Goal: Information Seeking & Learning: Learn about a topic

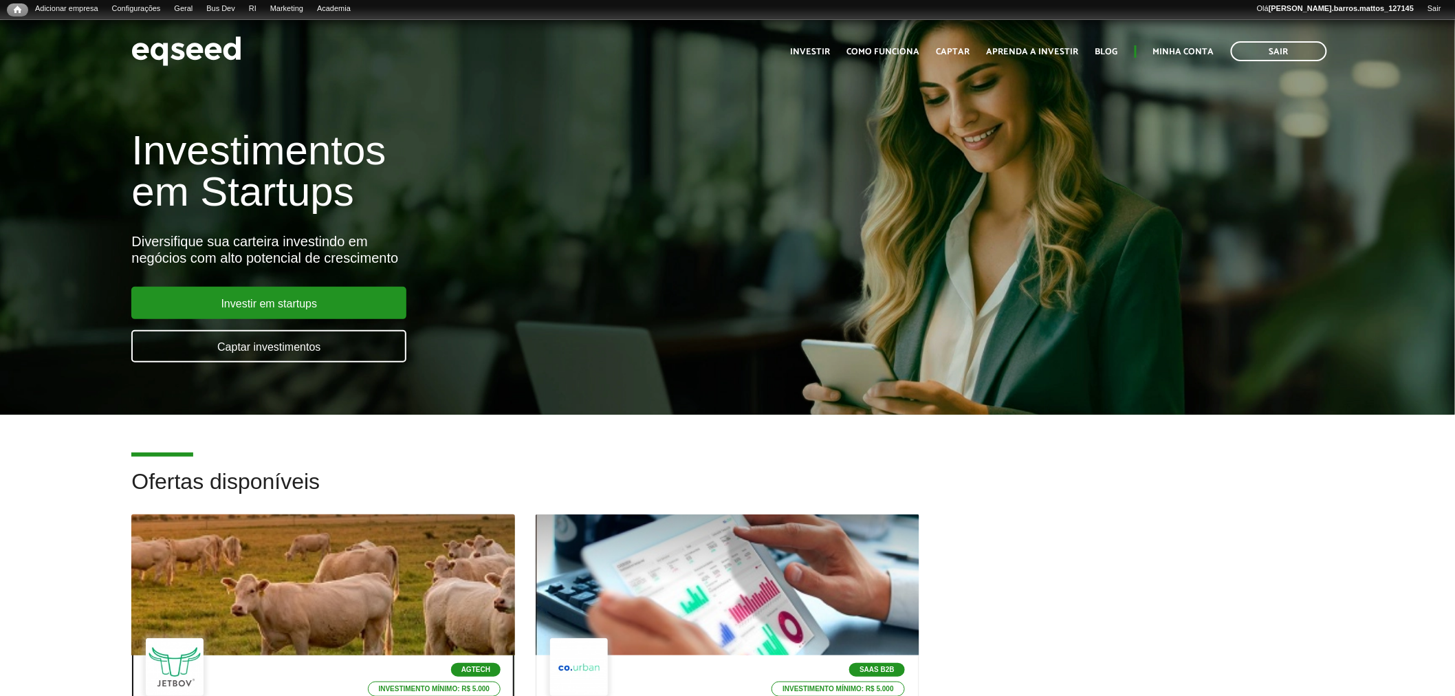
click at [340, 624] on div at bounding box center [324, 585] width 460 height 169
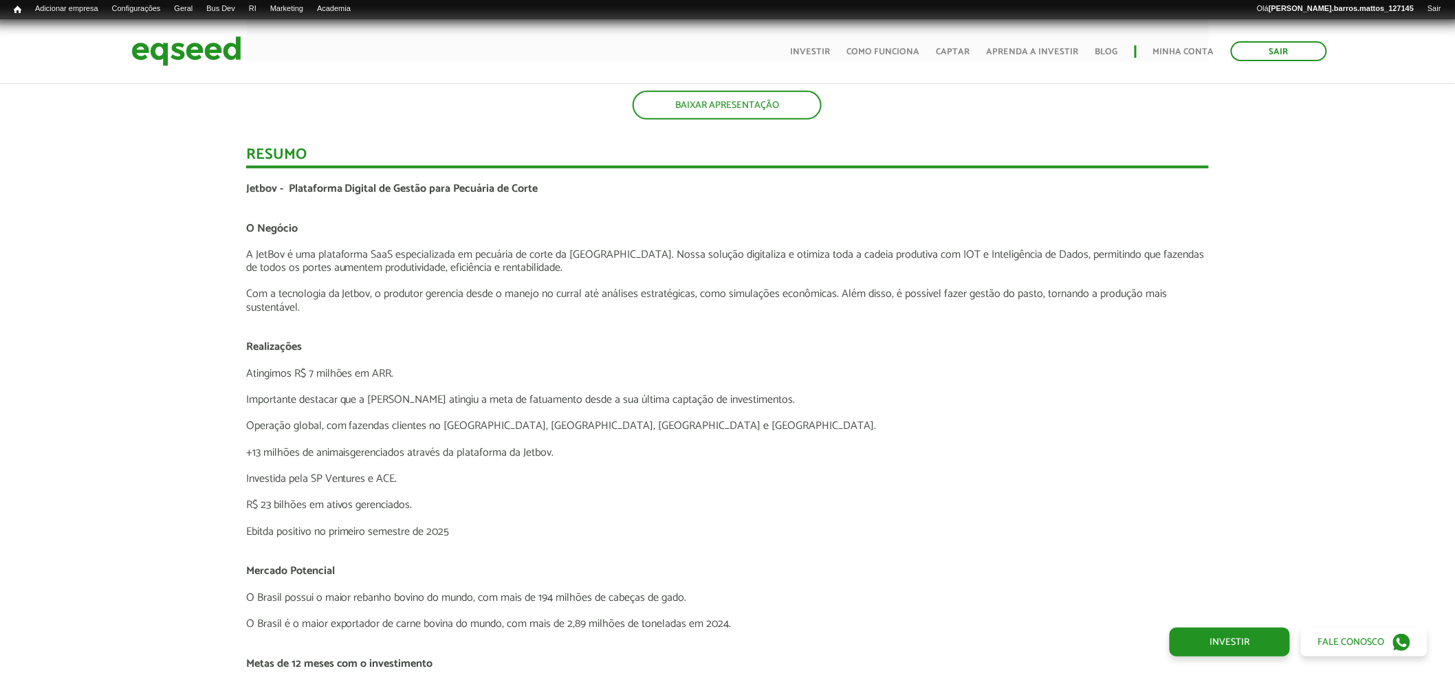
scroll to position [2517, 0]
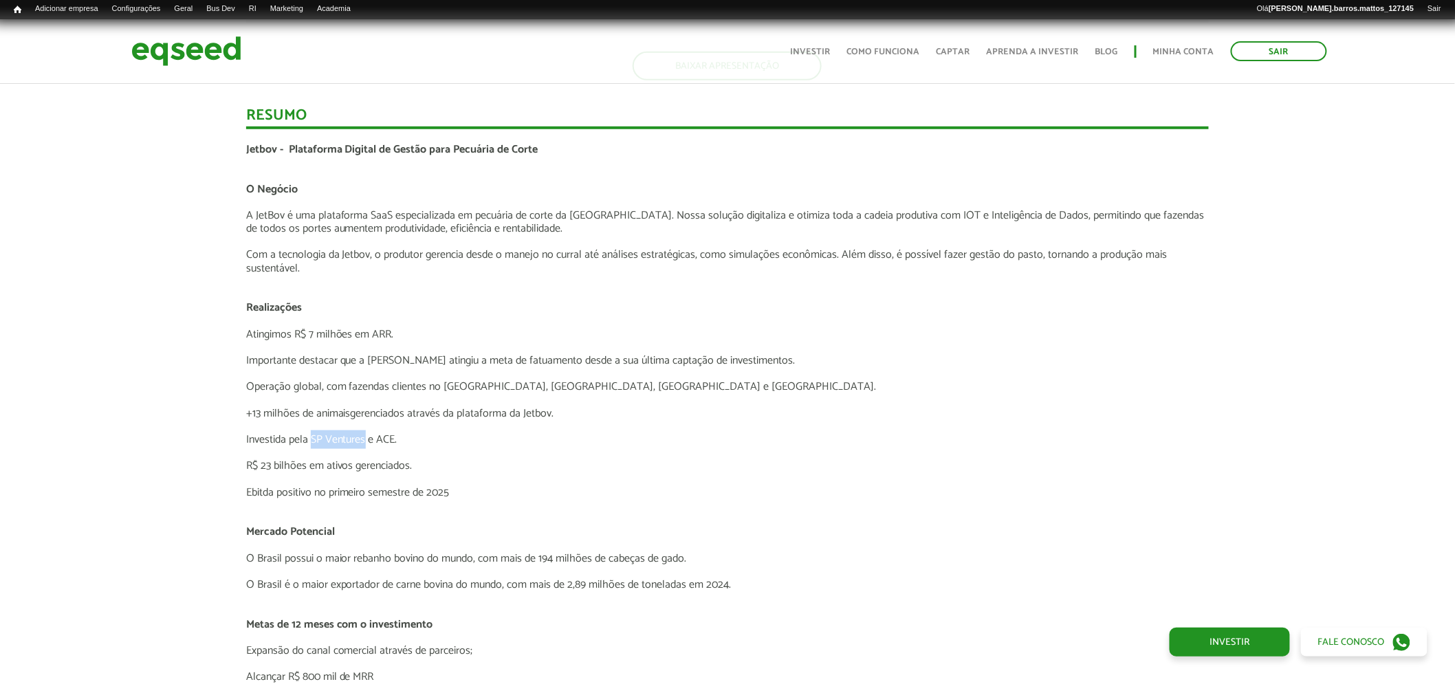
drag, startPoint x: 311, startPoint y: 435, endPoint x: 358, endPoint y: 438, distance: 47.5
click at [364, 443] on p "Investida pela SP Ventures e ACE." at bounding box center [727, 439] width 963 height 13
copy p "SP Ventures"
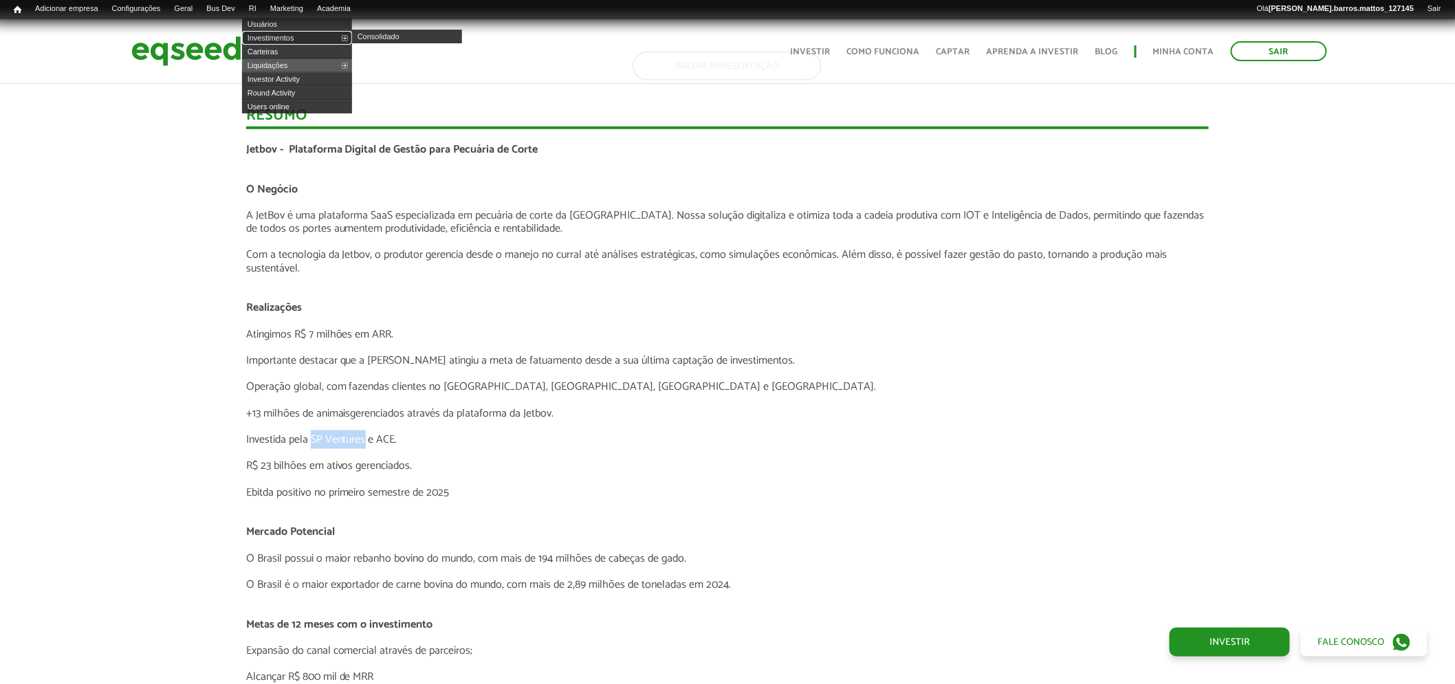
click at [281, 34] on link "Investimentos" at bounding box center [297, 38] width 110 height 14
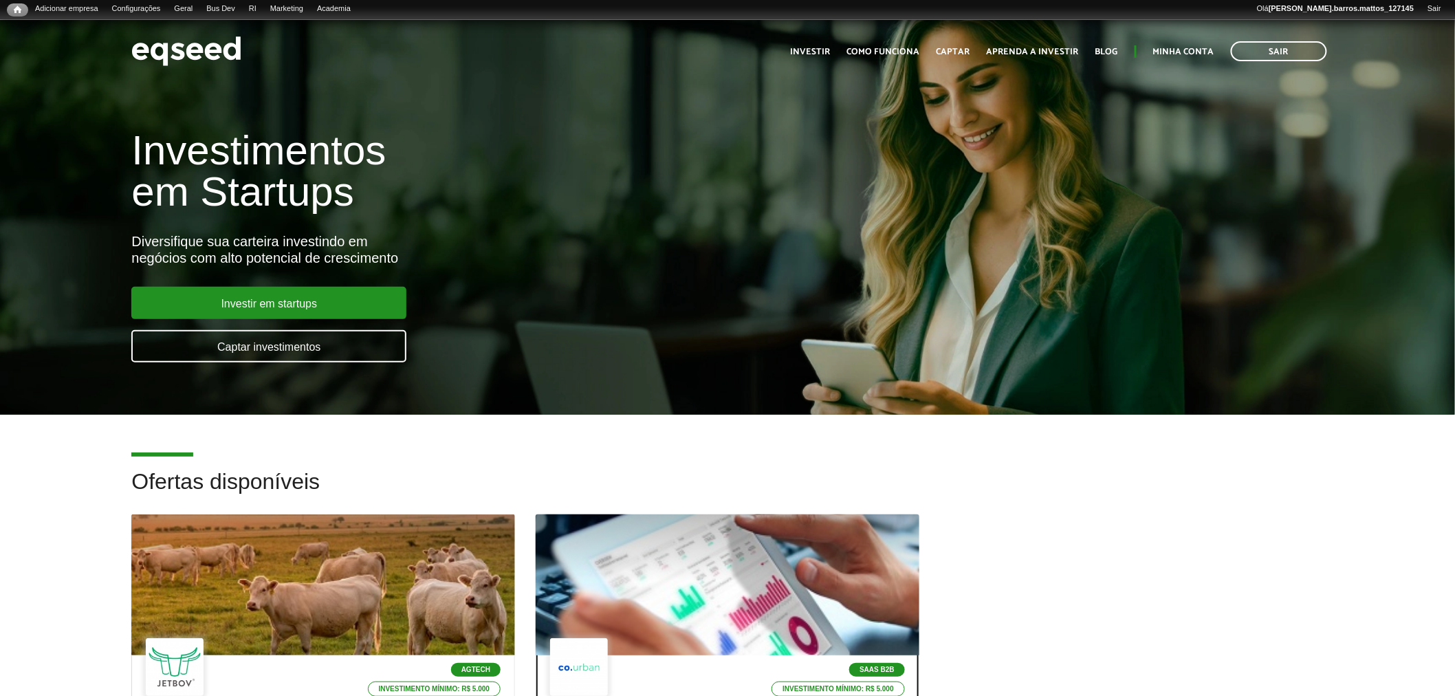
click at [555, 536] on div at bounding box center [727, 585] width 460 height 169
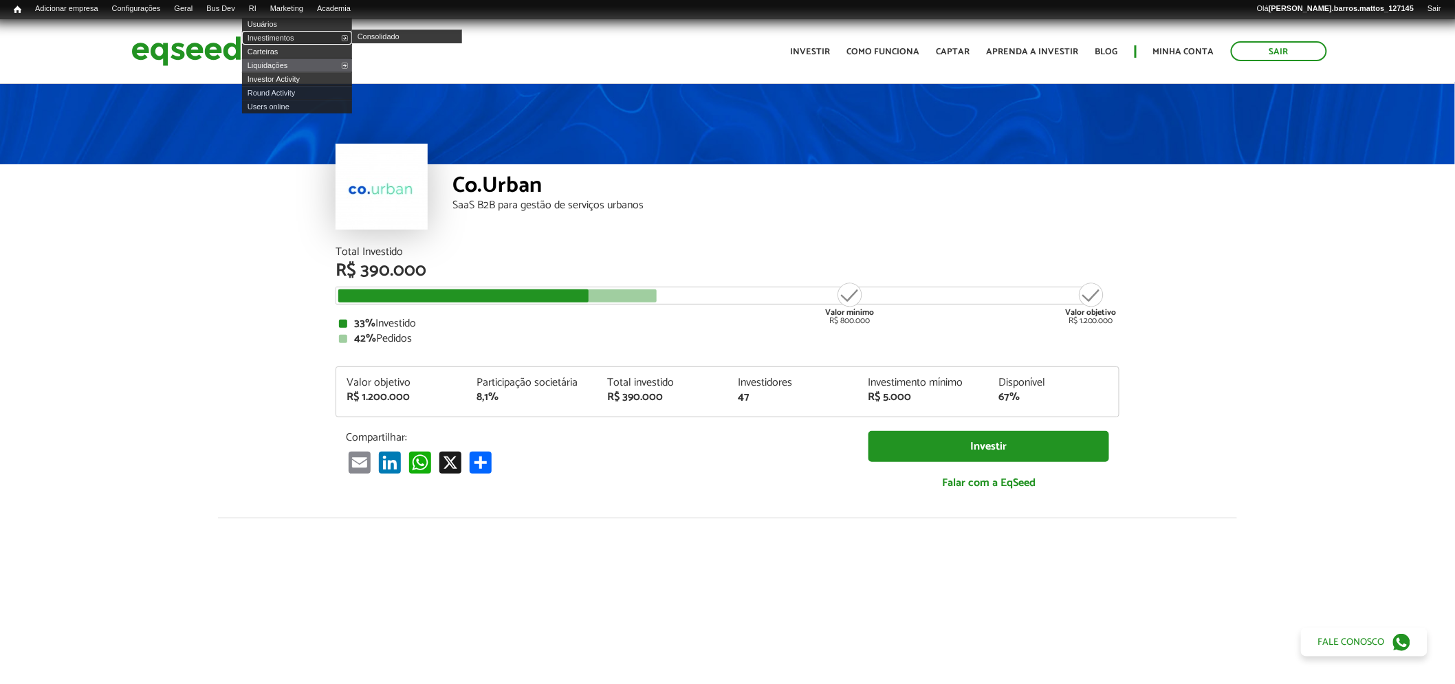
click at [280, 38] on link "Investimentos" at bounding box center [297, 38] width 110 height 14
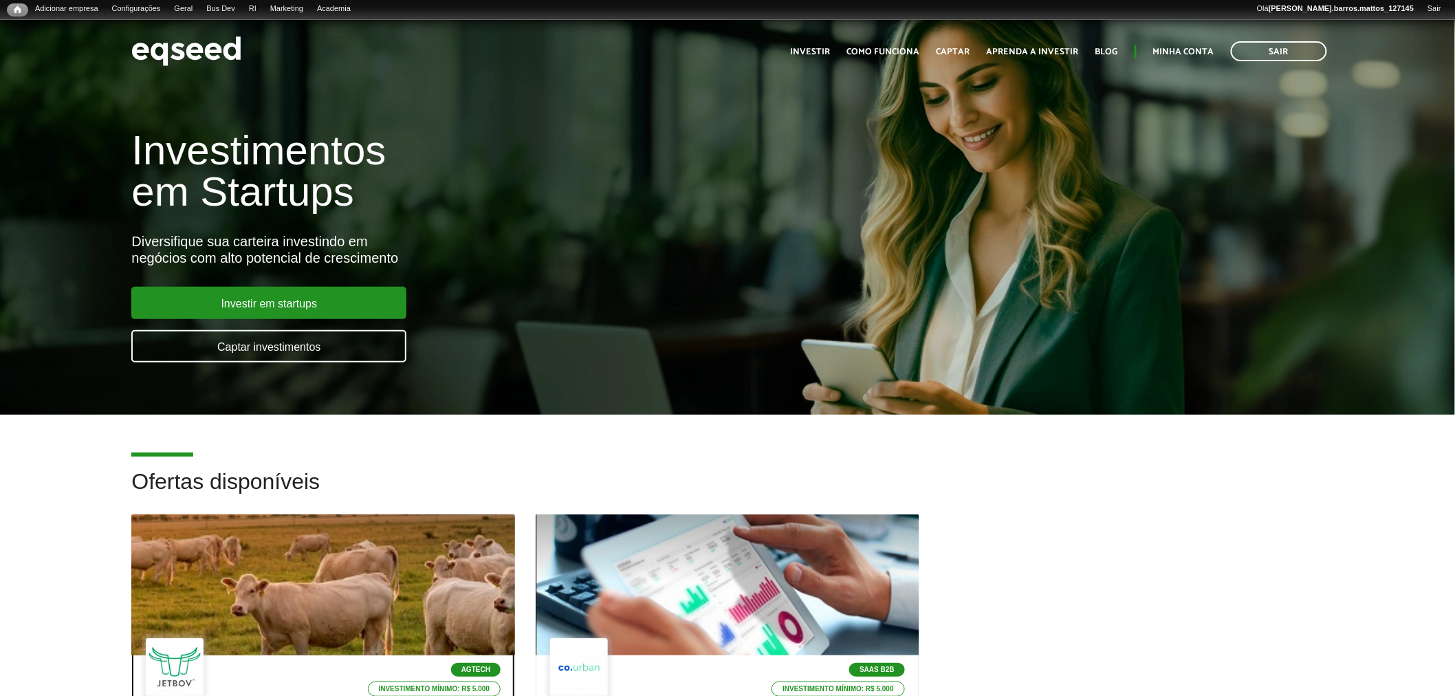
click at [314, 550] on div at bounding box center [324, 585] width 460 height 169
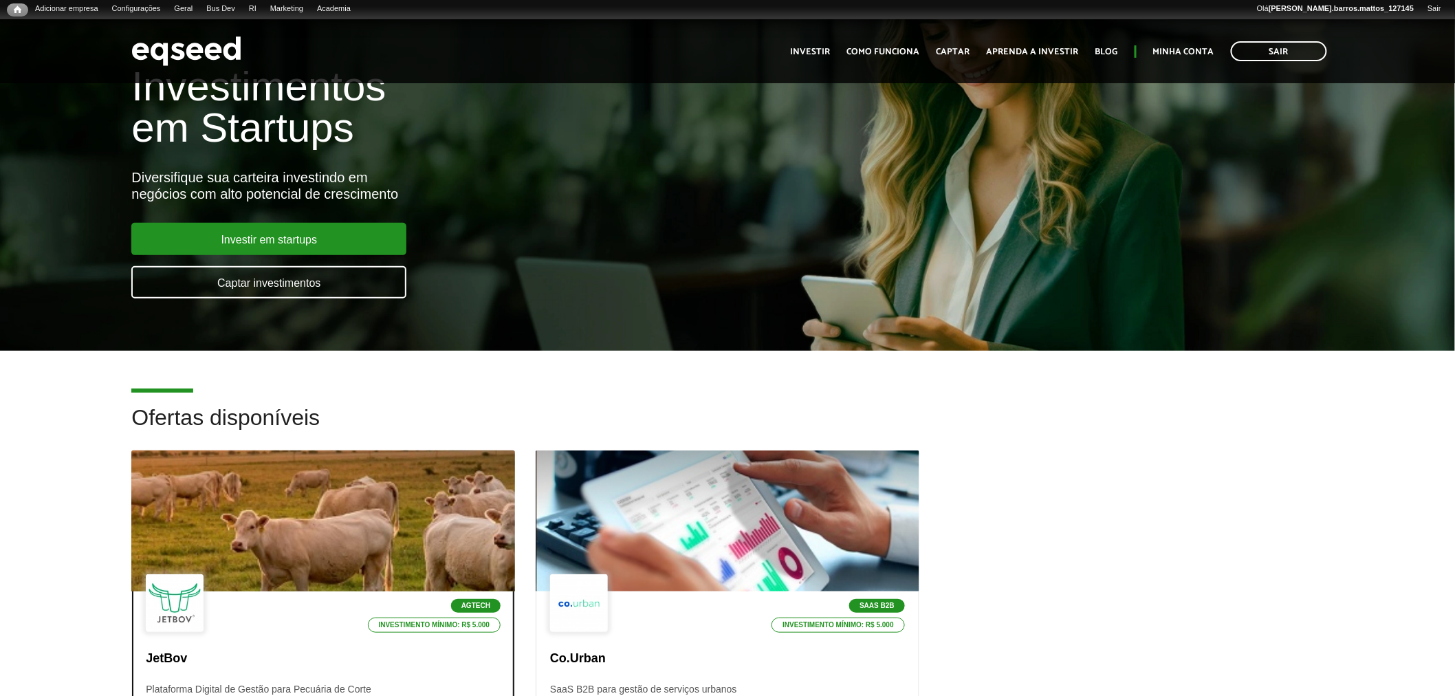
scroll to position [67, 0]
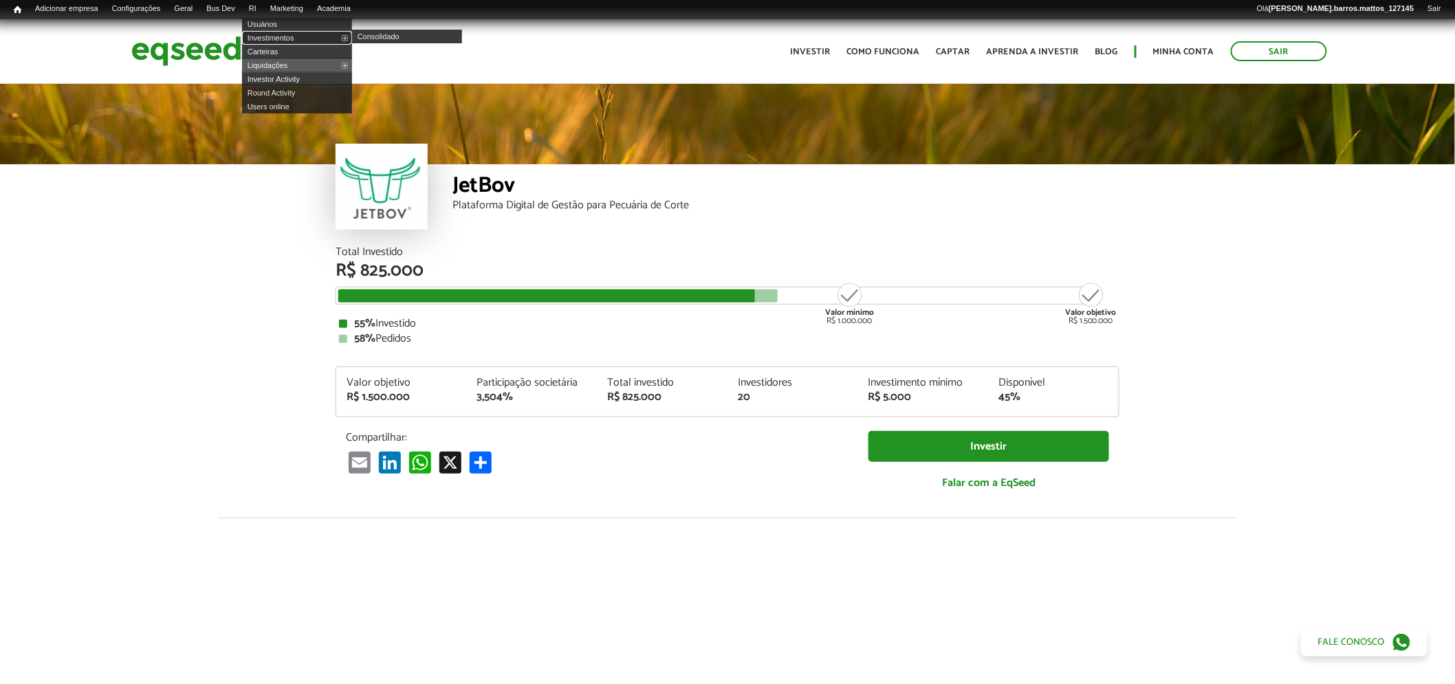
click at [276, 32] on link "Investimentos" at bounding box center [297, 38] width 110 height 14
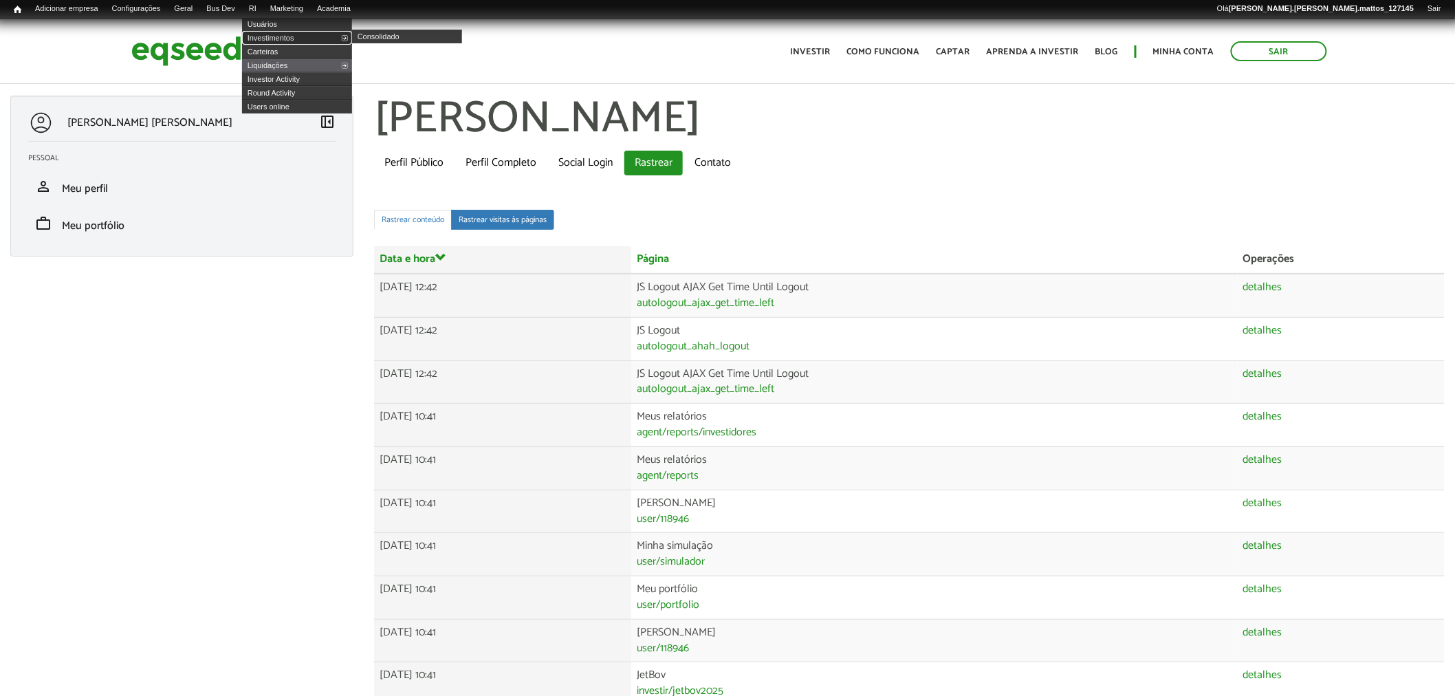
click at [270, 35] on link "Investimentos" at bounding box center [297, 38] width 110 height 14
